Goal: Book appointment/travel/reservation

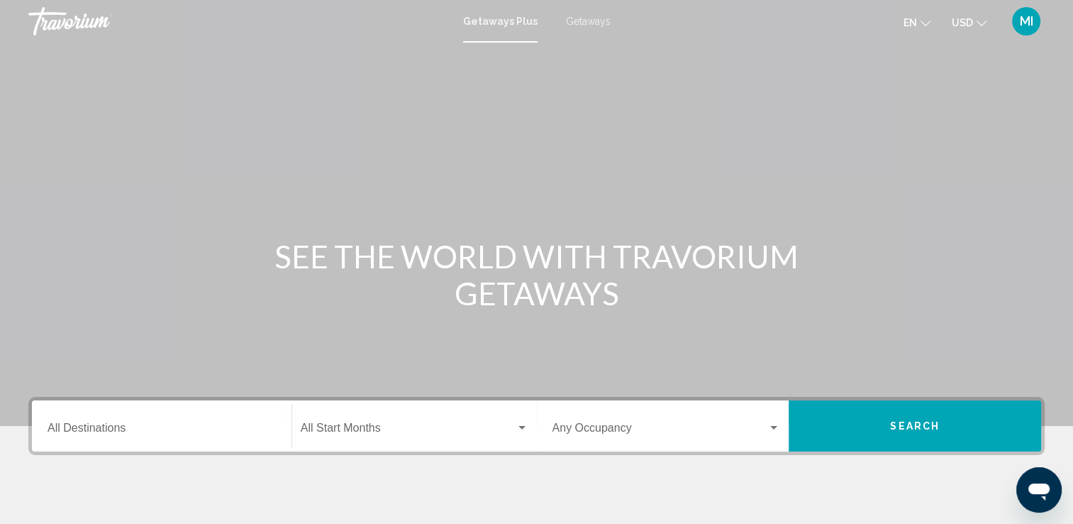
click at [586, 22] on span "Getaways" at bounding box center [588, 21] width 45 height 11
click at [84, 424] on input "Destination All Destinations" at bounding box center [162, 430] width 228 height 13
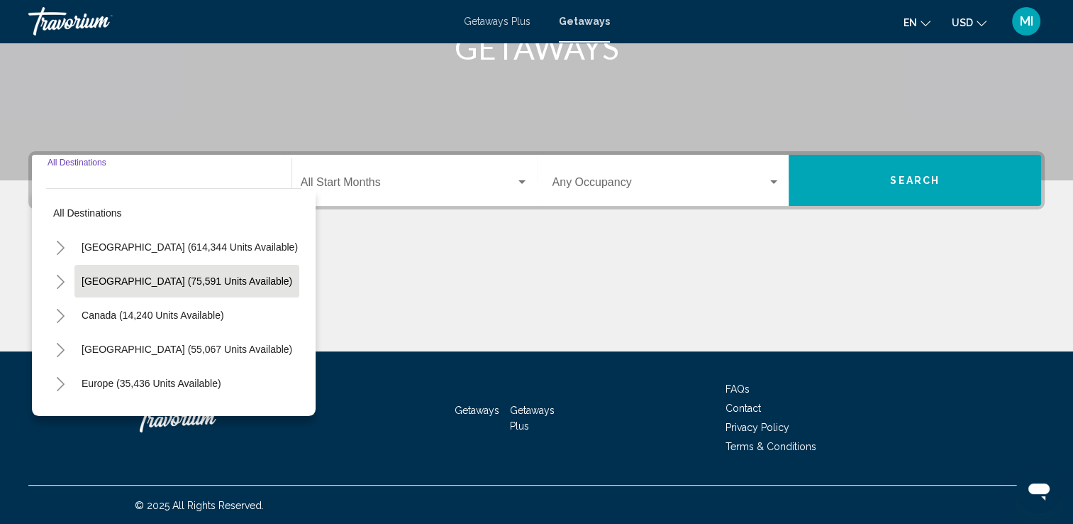
scroll to position [246, 0]
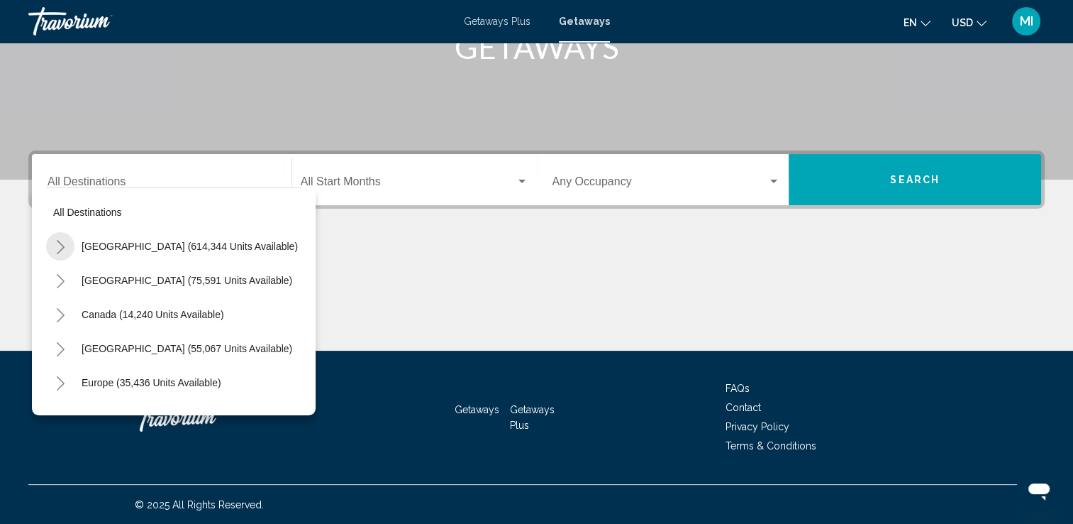
click at [57, 244] on icon "Toggle United States (614,344 units available)" at bounding box center [60, 247] width 11 height 14
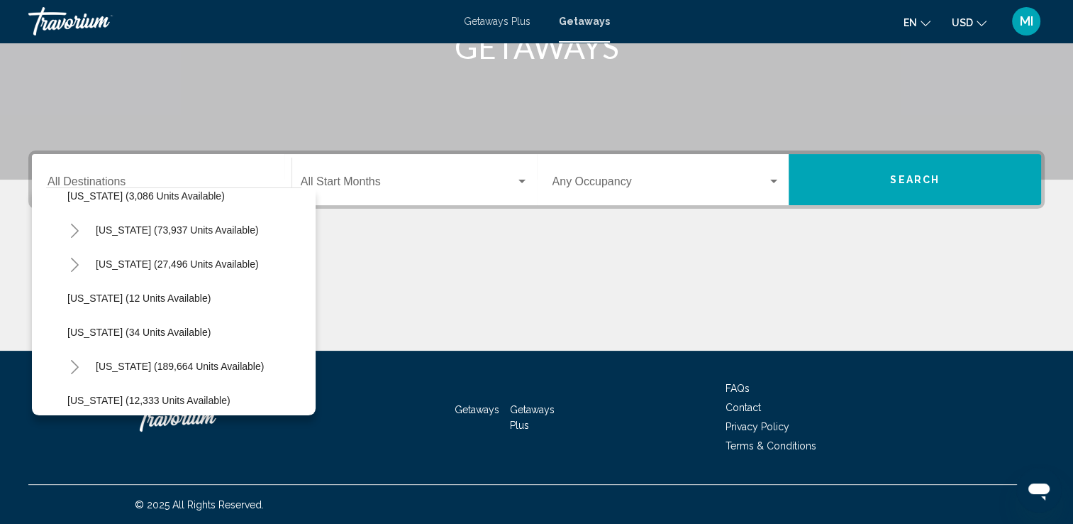
scroll to position [150, 0]
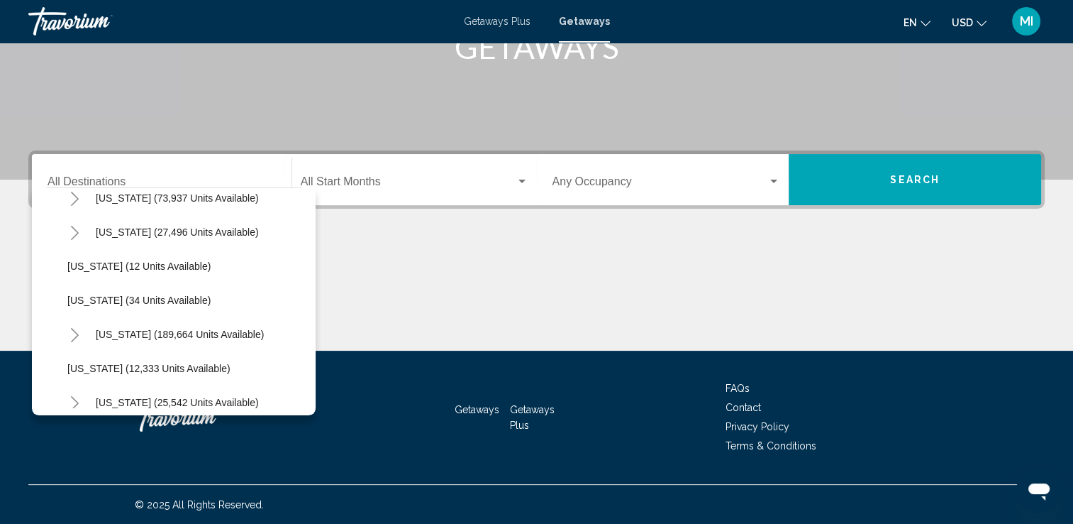
click at [77, 331] on icon "Toggle Florida (189,664 units available)" at bounding box center [75, 335] width 11 height 14
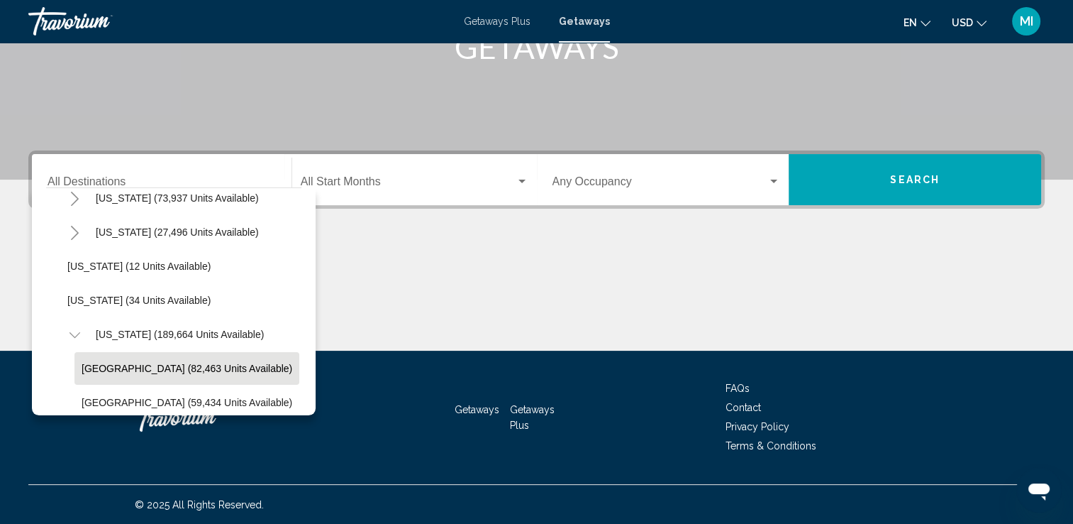
click at [167, 363] on span "[GEOGRAPHIC_DATA] (82,463 units available)" at bounding box center [187, 368] width 211 height 11
type input "**********"
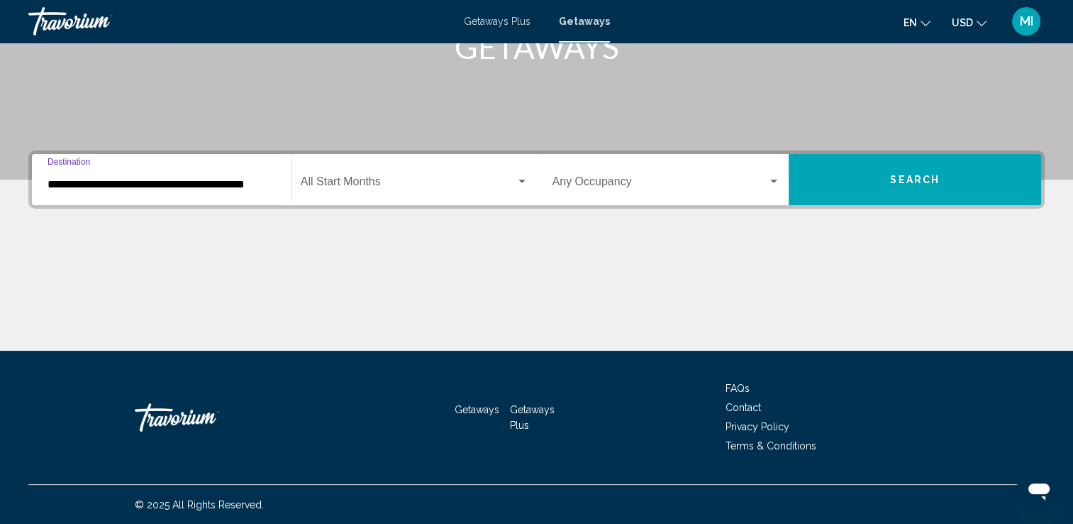
click at [342, 180] on span "Search widget" at bounding box center [408, 184] width 215 height 13
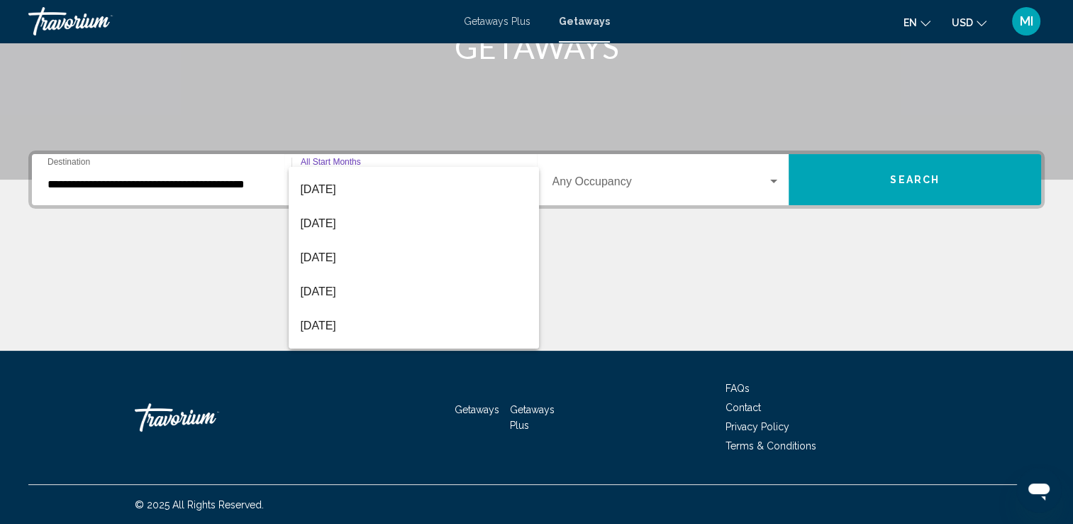
scroll to position [179, 0]
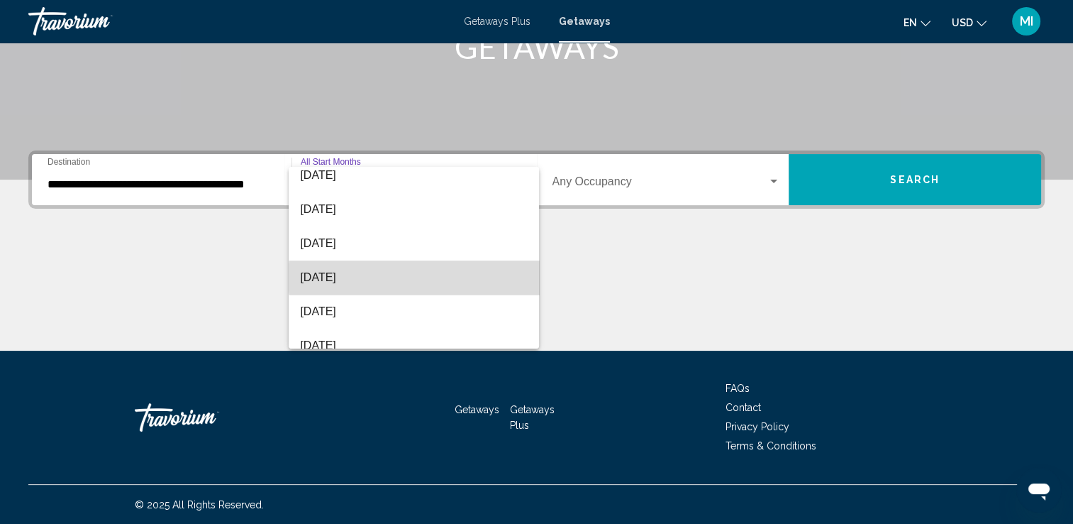
click at [419, 277] on span "[DATE]" at bounding box center [414, 277] width 228 height 34
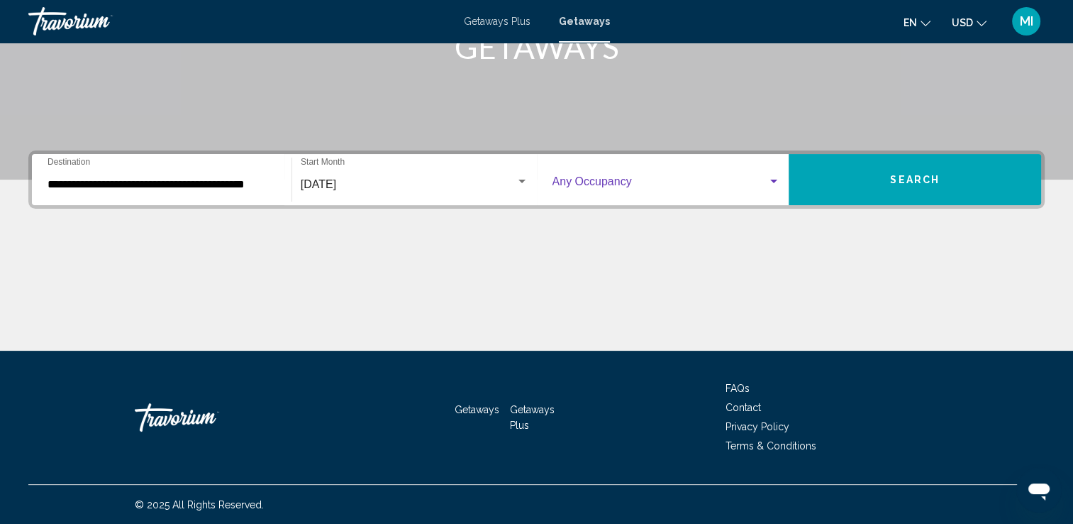
click at [777, 178] on div "Search widget" at bounding box center [774, 181] width 13 height 11
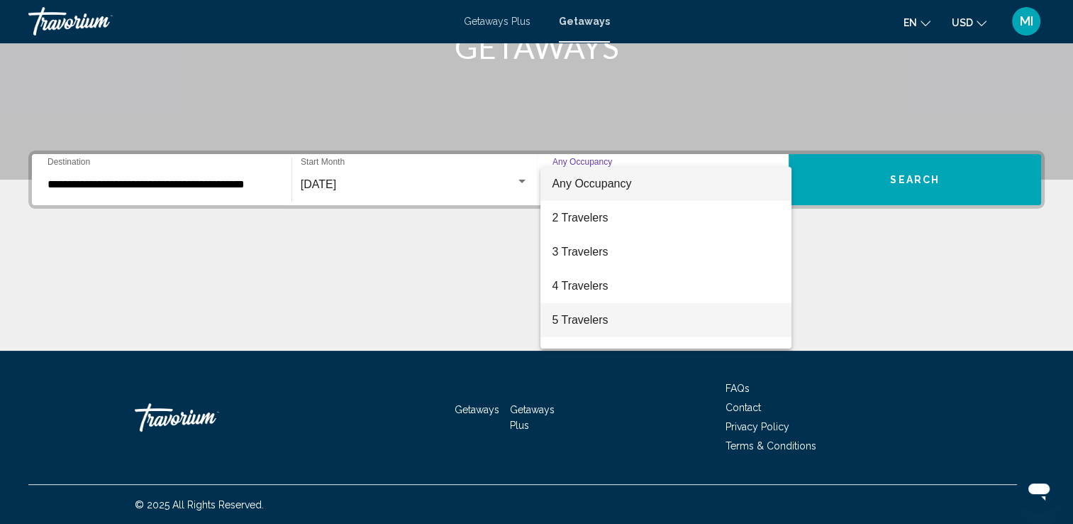
click at [673, 318] on span "5 Travelers" at bounding box center [666, 320] width 228 height 34
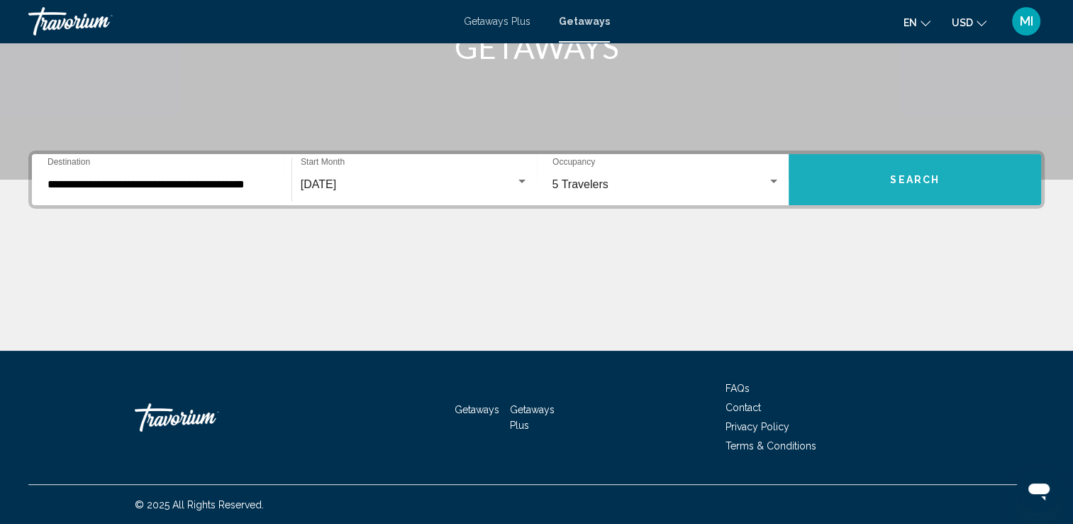
click at [885, 179] on button "Search" at bounding box center [915, 179] width 253 height 51
